Goal: Task Accomplishment & Management: Use online tool/utility

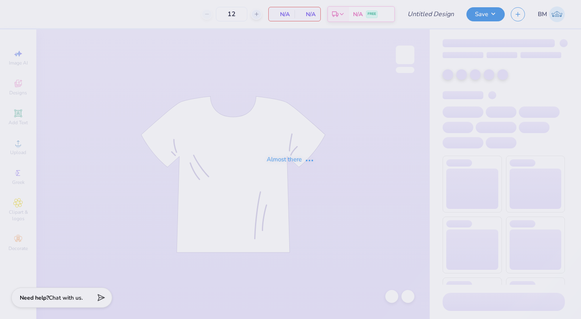
type input "kappa kickoff"
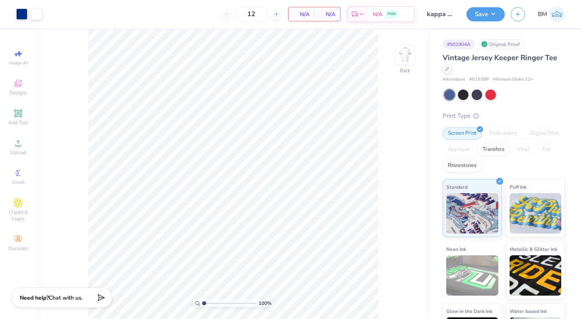
click at [448, 70] on icon at bounding box center [447, 69] width 4 height 4
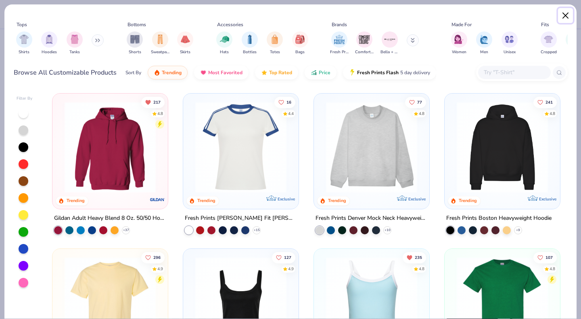
click at [564, 15] on button "Close" at bounding box center [565, 15] width 15 height 15
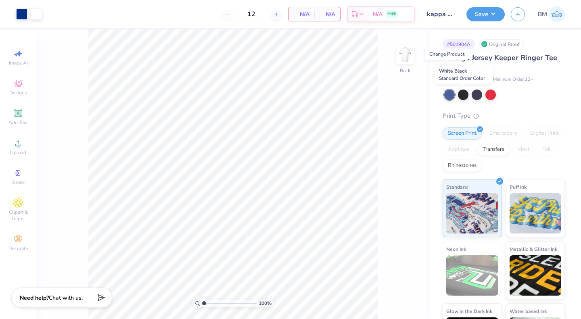
click at [462, 96] on div at bounding box center [463, 95] width 10 height 10
click at [463, 95] on div at bounding box center [463, 95] width 10 height 10
click at [447, 73] on div "Vintage Jersey Keeper Ringer Tee" at bounding box center [504, 63] width 122 height 22
click at [446, 70] on icon at bounding box center [447, 68] width 3 height 3
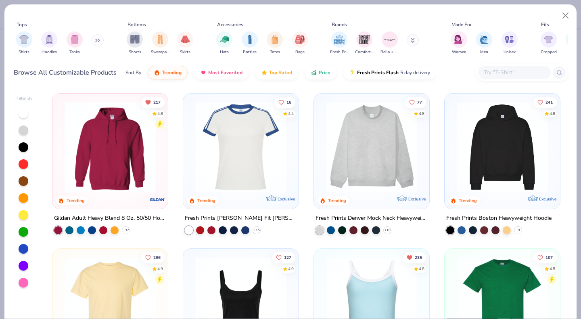
click at [497, 73] on input "text" at bounding box center [514, 72] width 62 height 9
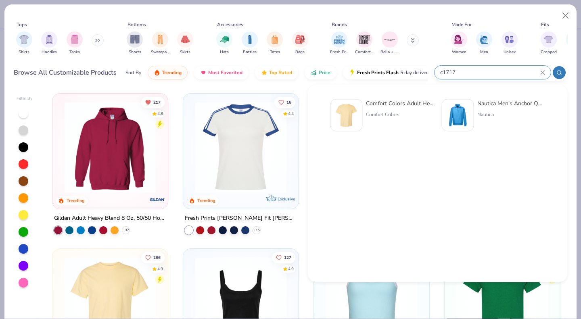
type input "c1717"
click at [381, 115] on div "Comfort Colors" at bounding box center [400, 114] width 68 height 7
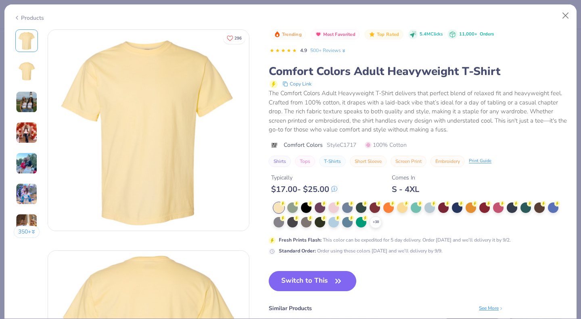
click at [0, 0] on icon at bounding box center [0, 0] width 0 height 0
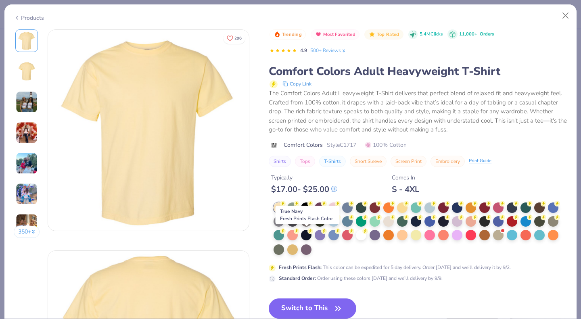
click at [306, 236] on div at bounding box center [306, 235] width 10 height 10
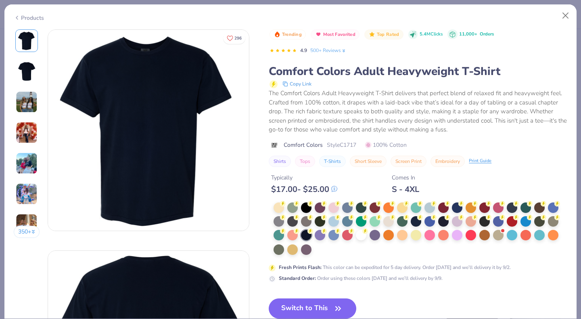
click at [300, 303] on button "Switch to This" at bounding box center [313, 309] width 88 height 20
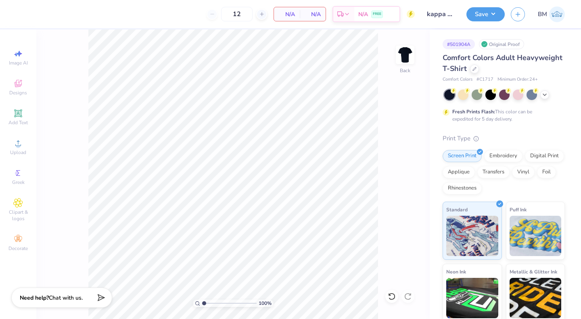
click at [18, 144] on circle at bounding box center [18, 146] width 4 height 4
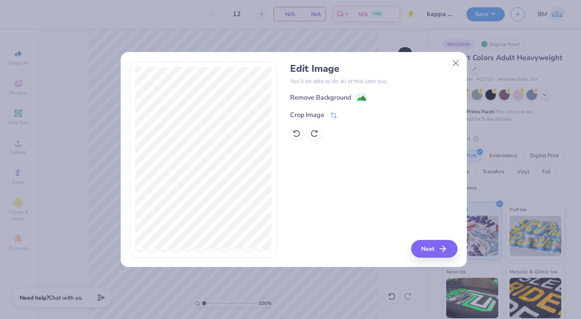
click at [360, 96] on image at bounding box center [361, 98] width 9 height 9
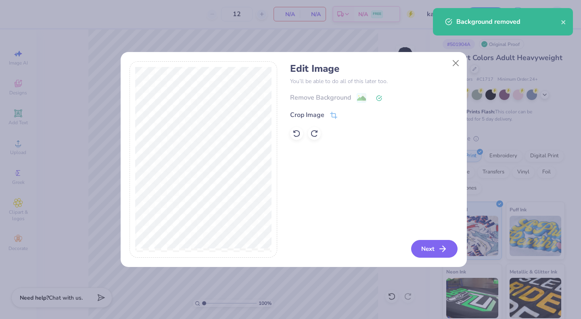
click at [427, 253] on button "Next" at bounding box center [434, 249] width 46 height 18
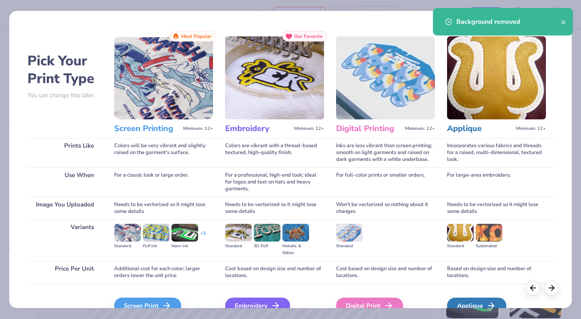
click at [127, 302] on div "Screen Print" at bounding box center [147, 306] width 67 height 16
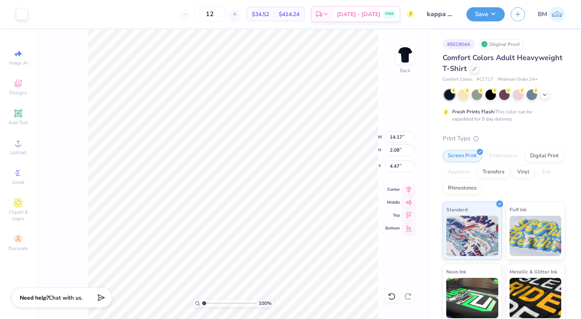
type input "4.47"
type input "12.10"
type input "1.77"
type input "3.23"
click at [399, 58] on img at bounding box center [405, 55] width 16 height 16
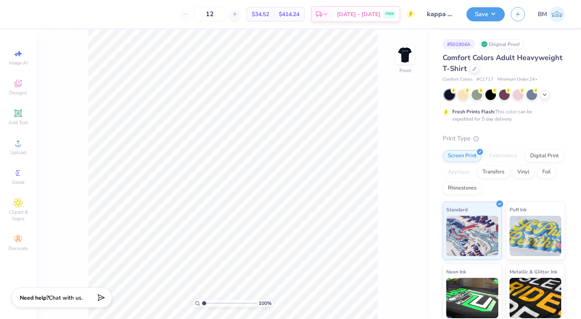
click at [22, 114] on icon at bounding box center [18, 114] width 10 height 10
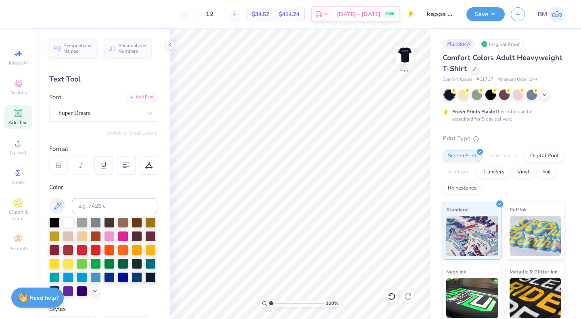
click at [15, 146] on icon at bounding box center [18, 143] width 10 height 10
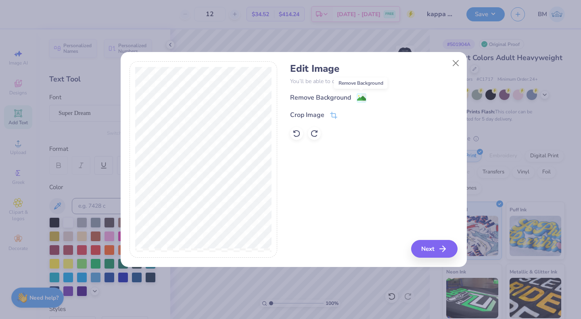
click at [360, 98] on image at bounding box center [361, 98] width 9 height 9
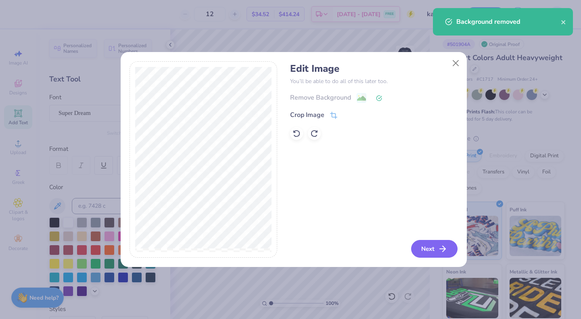
click at [439, 247] on button "Next" at bounding box center [434, 249] width 46 height 18
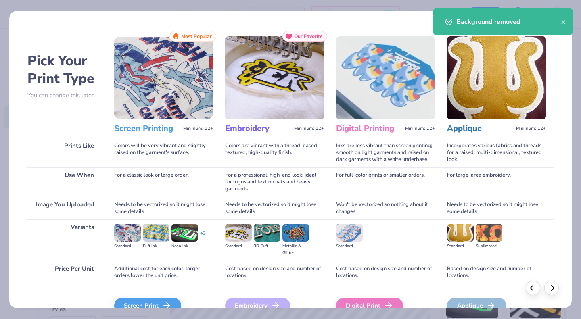
click at [148, 302] on div "Screen Print" at bounding box center [147, 306] width 67 height 16
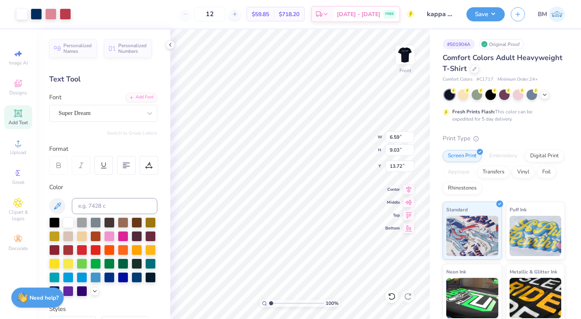
type input "6.59"
type input "9.03"
type input "3.00"
type input "8.07"
type input "11.05"
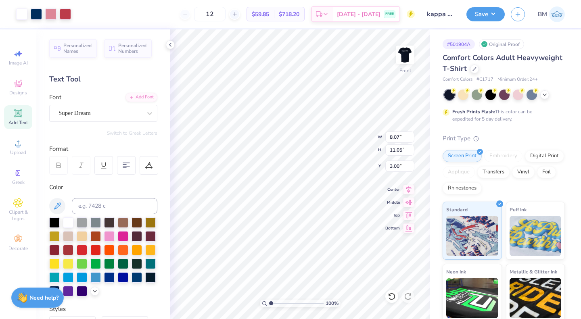
type input "1.86"
type input "1.30"
type input "7.24"
type input "9.91"
type input "1.71"
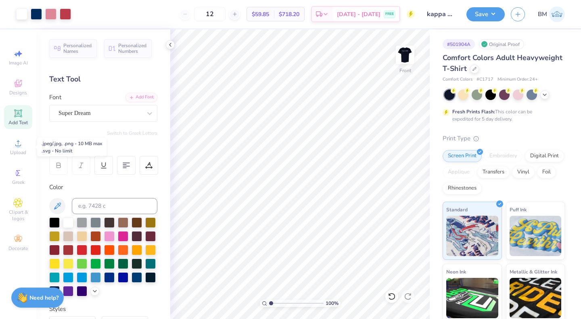
click at [13, 151] on span "Upload" at bounding box center [18, 152] width 16 height 6
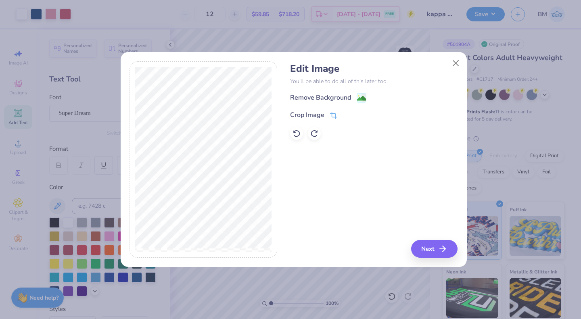
click at [358, 99] on image at bounding box center [361, 98] width 9 height 9
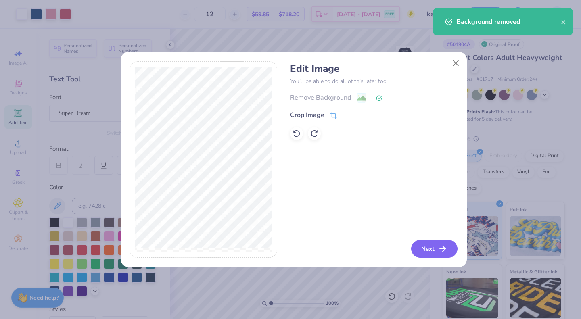
click at [432, 243] on button "Next" at bounding box center [434, 249] width 46 height 18
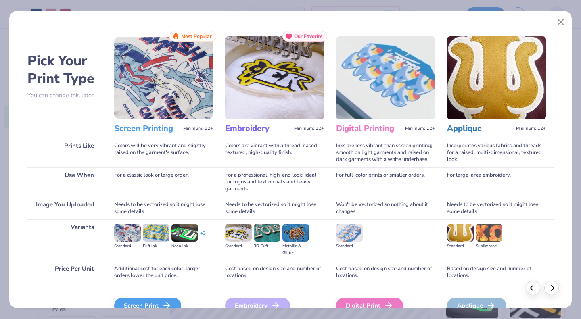
click at [142, 302] on div "Screen Print" at bounding box center [147, 306] width 67 height 16
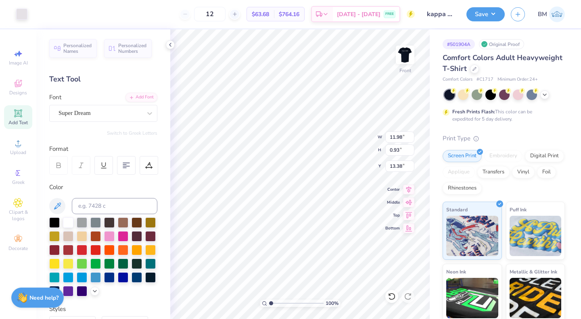
type input "11.98"
type input "0.93"
type input "12.05"
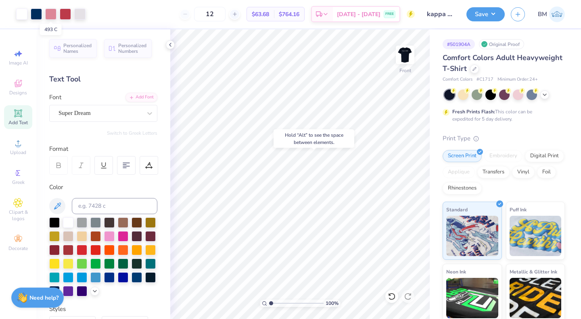
click at [51, 13] on div at bounding box center [50, 13] width 11 height 11
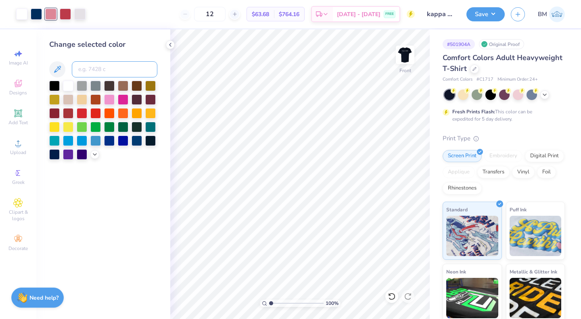
click at [109, 68] on input at bounding box center [115, 69] width 86 height 16
type input "703"
click at [69, 15] on div at bounding box center [65, 13] width 11 height 11
click at [69, 81] on div at bounding box center [68, 86] width 10 height 10
click at [397, 51] on img at bounding box center [405, 55] width 16 height 16
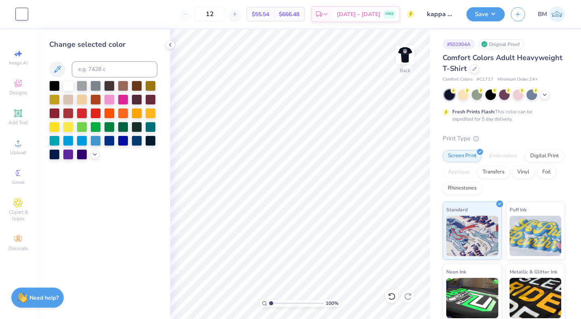
click at [397, 51] on img at bounding box center [405, 55] width 16 height 16
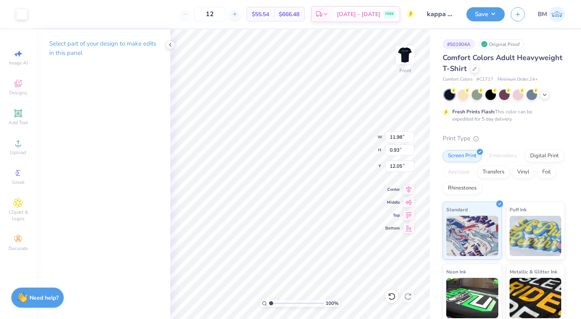
type input "12.57"
type input "7.24"
type input "9.91"
type input "1.71"
type input "7.39"
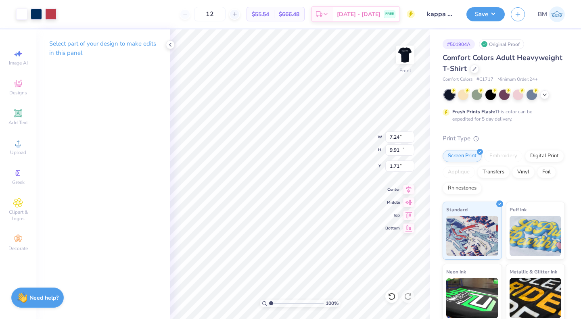
type input "10.12"
type input "1.49"
click at [358, 148] on div "100 % Front W 7.39 7.39 " H 10.12 10.12 " Y 1.49 1.49 " Center Middle Top Bottom" at bounding box center [299, 174] width 259 height 290
click at [478, 17] on button "Save" at bounding box center [485, 14] width 38 height 14
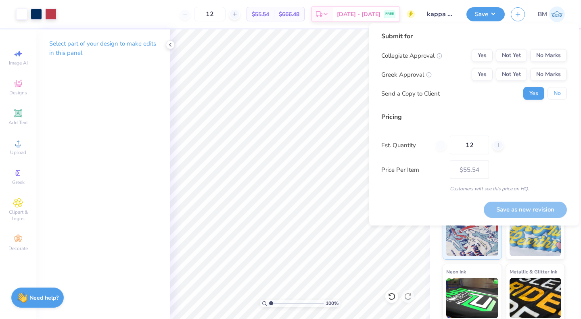
click at [558, 98] on button "No" at bounding box center [557, 93] width 19 height 13
click at [508, 75] on button "Not Yet" at bounding box center [511, 74] width 31 height 13
click at [548, 54] on button "No Marks" at bounding box center [548, 55] width 37 height 13
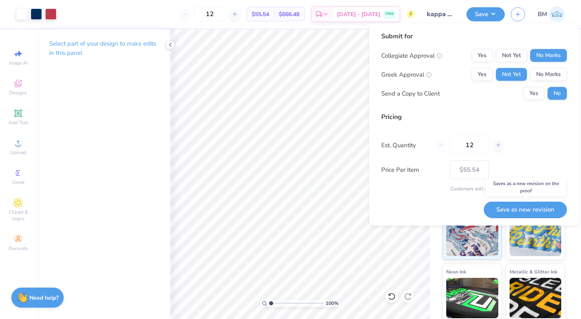
click at [504, 208] on button "Save as new revision" at bounding box center [525, 209] width 83 height 17
type input "$55.54"
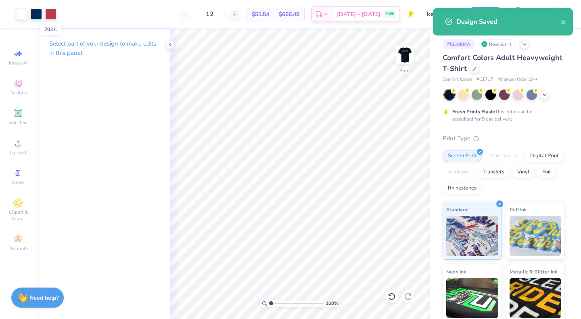
click at [51, 15] on div at bounding box center [50, 13] width 11 height 11
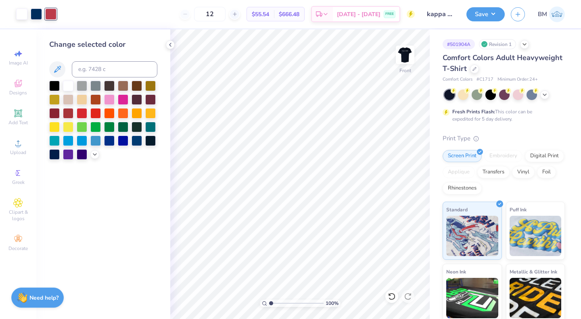
click at [97, 157] on div at bounding box center [94, 154] width 9 height 9
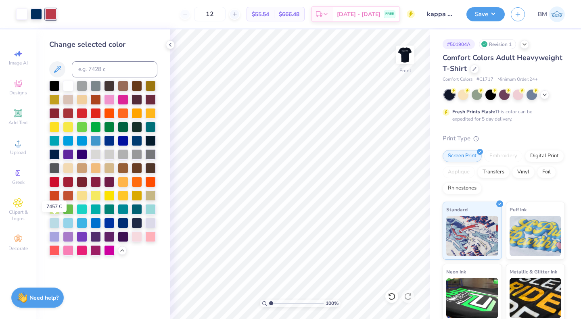
click at [54, 224] on div at bounding box center [54, 223] width 10 height 10
click at [407, 55] on img at bounding box center [405, 55] width 16 height 16
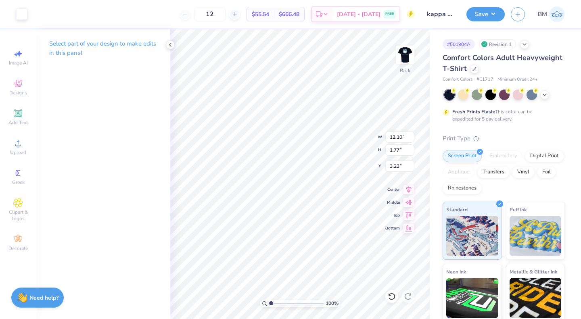
click at [23, 18] on div at bounding box center [21, 13] width 11 height 11
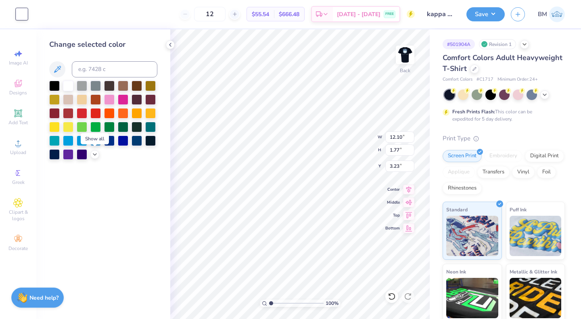
click at [96, 155] on icon at bounding box center [95, 154] width 6 height 6
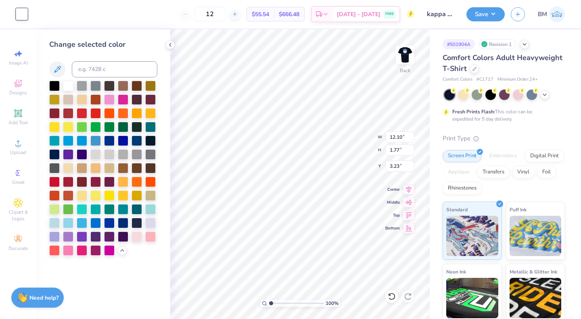
click at [57, 222] on div at bounding box center [54, 223] width 10 height 10
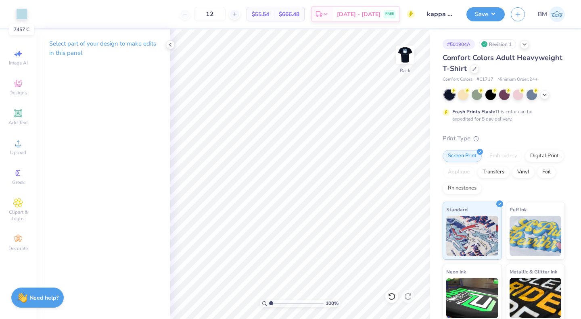
click at [19, 12] on div at bounding box center [21, 13] width 11 height 11
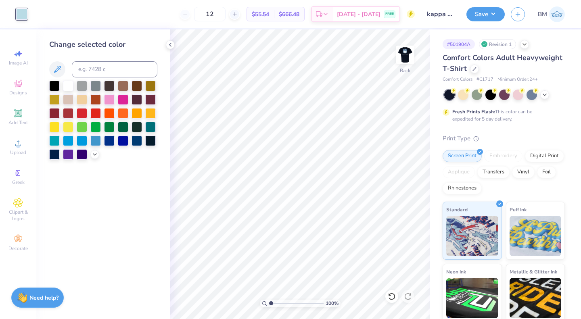
click at [67, 87] on div at bounding box center [68, 86] width 10 height 10
click at [404, 62] on img at bounding box center [405, 55] width 16 height 16
click at [477, 15] on button "Save" at bounding box center [485, 14] width 38 height 14
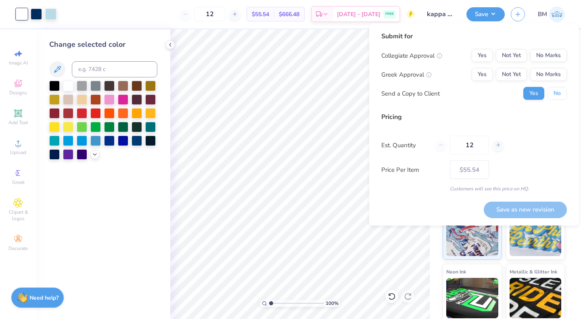
click at [559, 89] on button "No" at bounding box center [557, 93] width 19 height 13
click at [511, 74] on button "Not Yet" at bounding box center [511, 74] width 31 height 13
click at [552, 42] on div "Submit for Collegiate Approval Yes Not Yet No Marks Greek Approval Yes Not Yet …" at bounding box center [474, 68] width 186 height 75
click at [546, 56] on button "No Marks" at bounding box center [548, 55] width 37 height 13
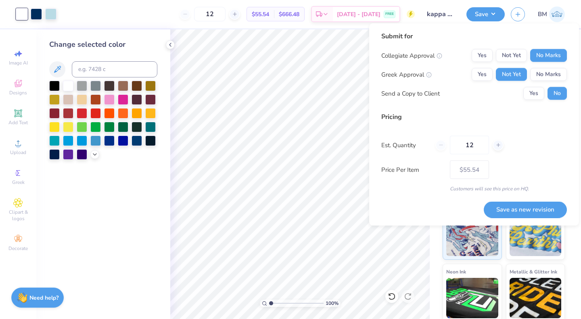
click at [498, 210] on button "Save as new revision" at bounding box center [525, 209] width 83 height 17
type input "$55.54"
